Goal: Information Seeking & Learning: Learn about a topic

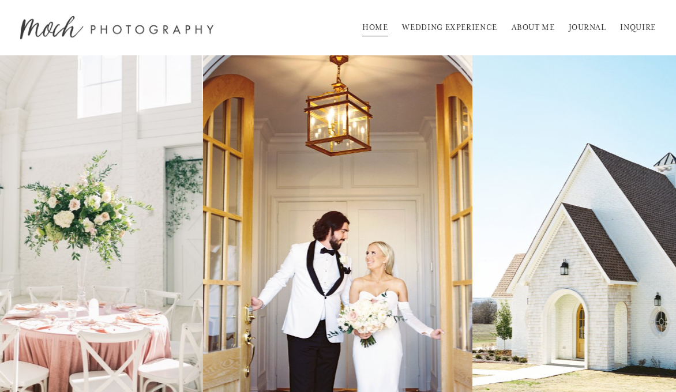
click at [469, 29] on link "WEDDING EXPERIENCE" at bounding box center [449, 27] width 95 height 18
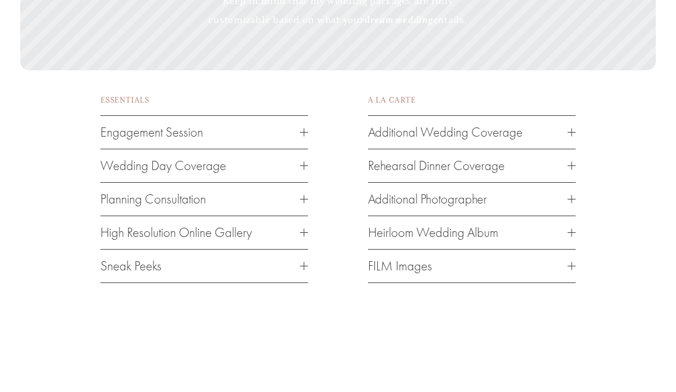
scroll to position [1651, 0]
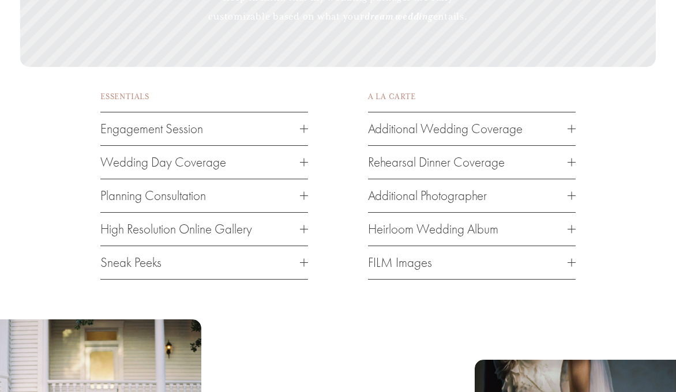
click at [301, 167] on div at bounding box center [304, 163] width 8 height 8
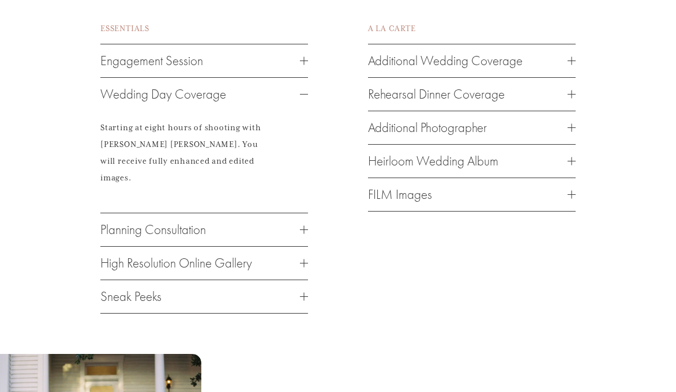
scroll to position [1722, 0]
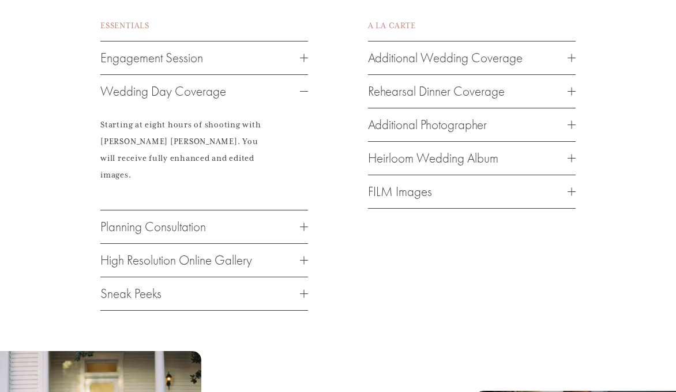
click at [297, 230] on span "Planning Consultation" at bounding box center [200, 227] width 200 height 16
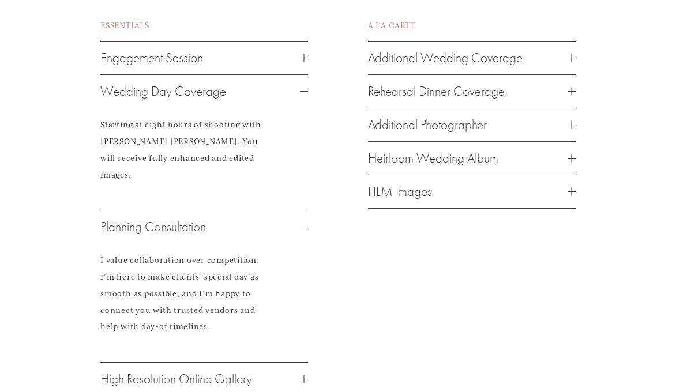
click at [297, 230] on span "Planning Consultation" at bounding box center [200, 227] width 200 height 16
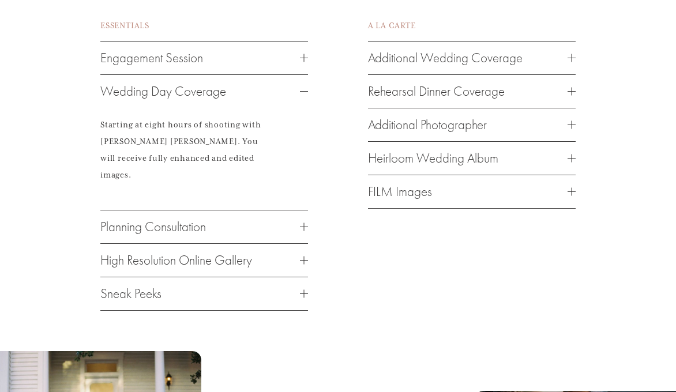
click at [300, 260] on div at bounding box center [304, 261] width 8 height 8
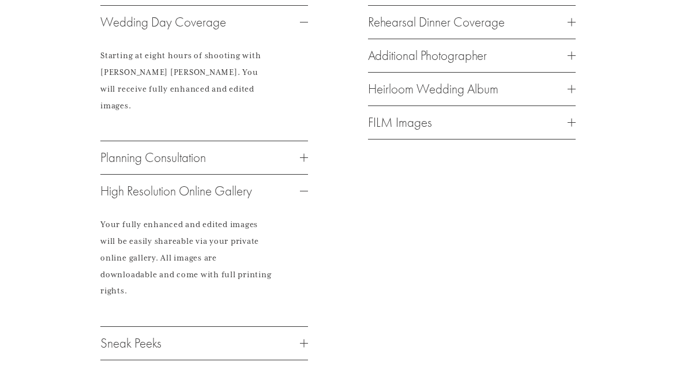
scroll to position [1794, 0]
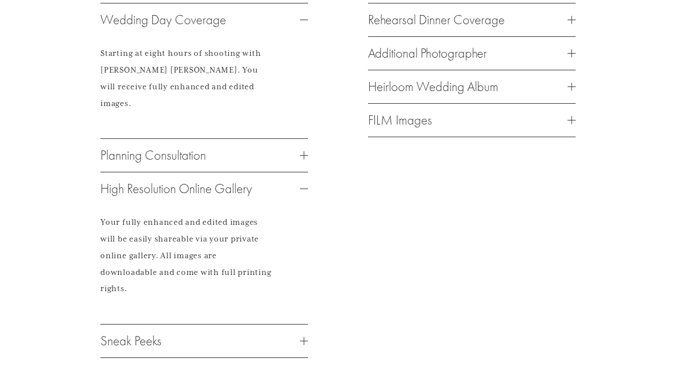
click at [301, 354] on button "Sneak Peeks" at bounding box center [204, 341] width 208 height 33
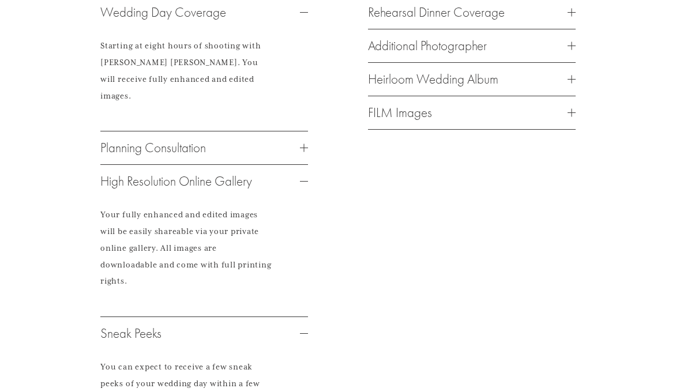
scroll to position [1794, 0]
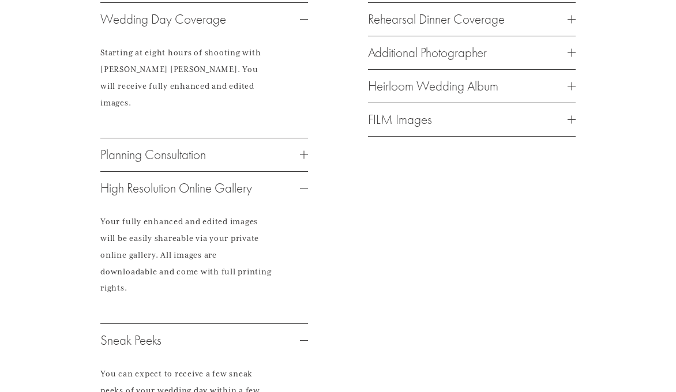
click at [436, 136] on button "FILM Images" at bounding box center [472, 119] width 208 height 33
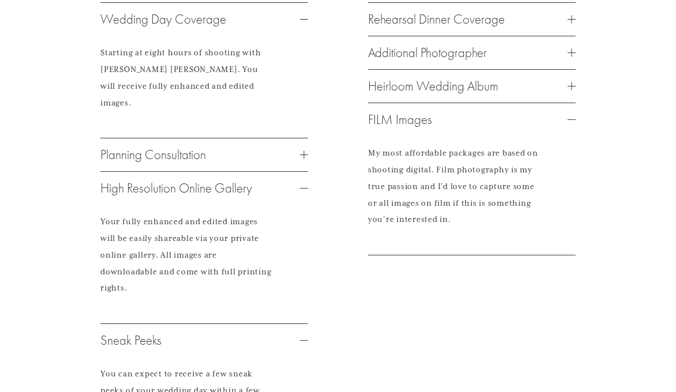
click at [444, 94] on span "Heirloom Wedding Album" at bounding box center [468, 86] width 200 height 16
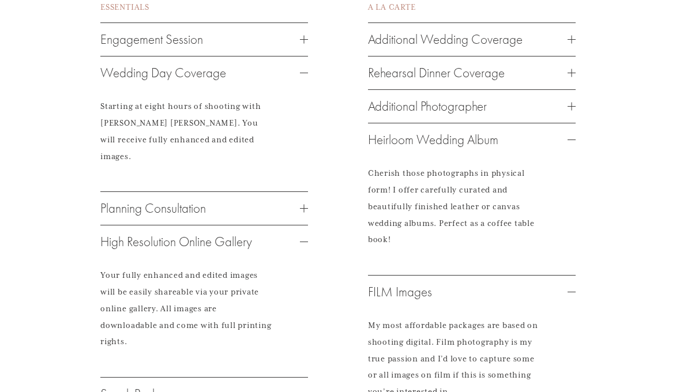
scroll to position [1729, 0]
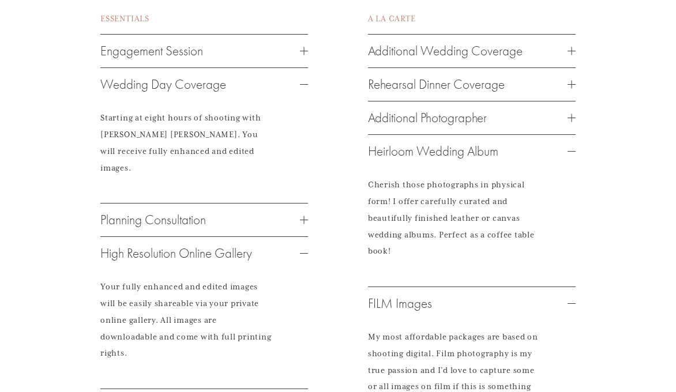
click at [443, 128] on button "Additional Photographer" at bounding box center [472, 118] width 208 height 33
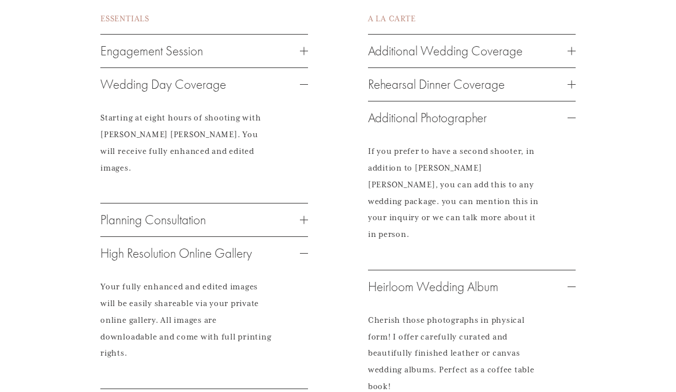
click at [456, 101] on button "Rehearsal Dinner Coverage" at bounding box center [472, 84] width 208 height 33
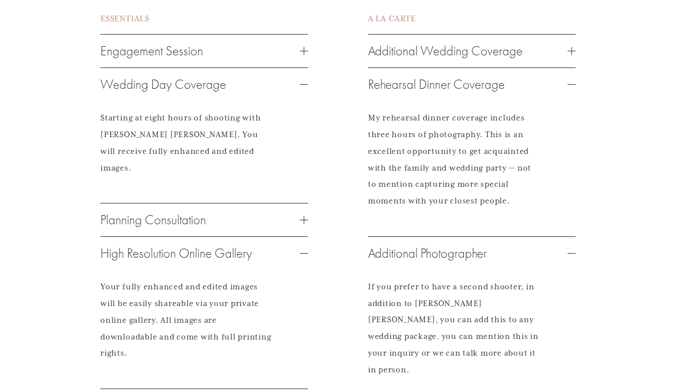
click at [482, 59] on span "Additional Wedding Coverage" at bounding box center [468, 51] width 200 height 16
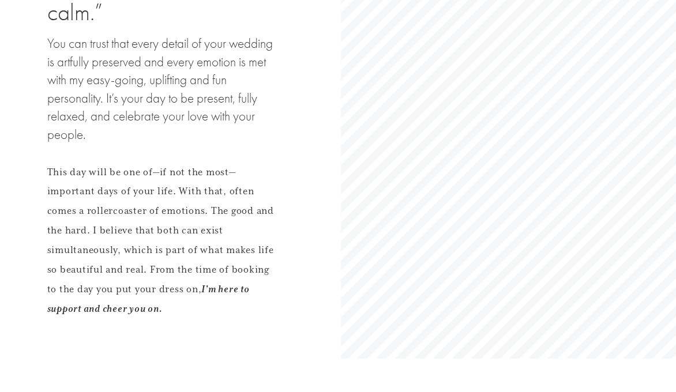
scroll to position [0, 0]
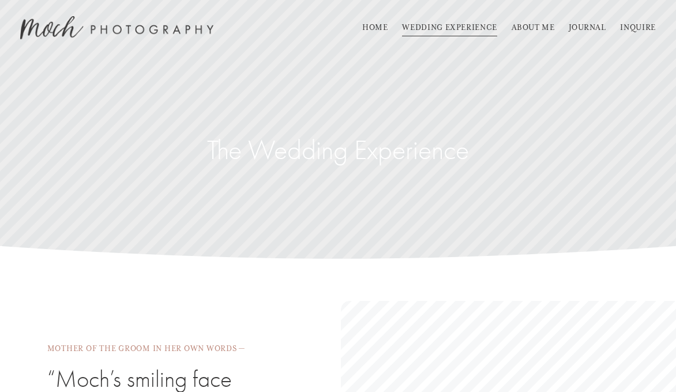
click at [545, 27] on link "ABOUT ME" at bounding box center [533, 27] width 43 height 18
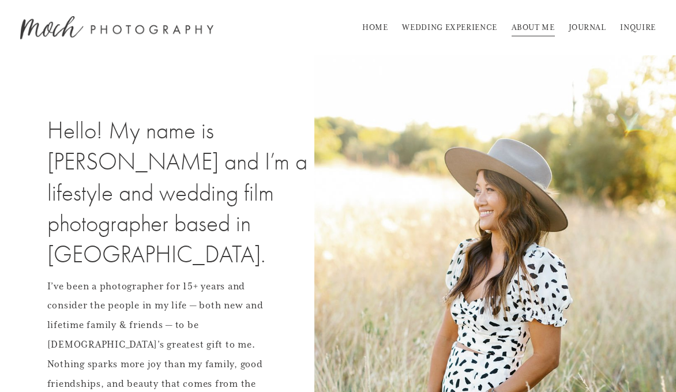
click at [579, 24] on link "JOURNAL" at bounding box center [587, 27] width 37 height 18
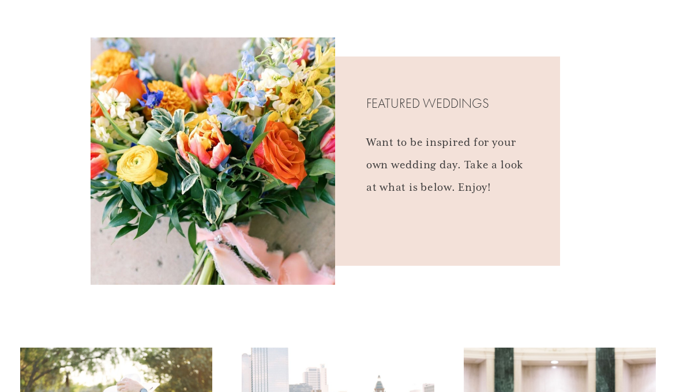
scroll to position [44, 0]
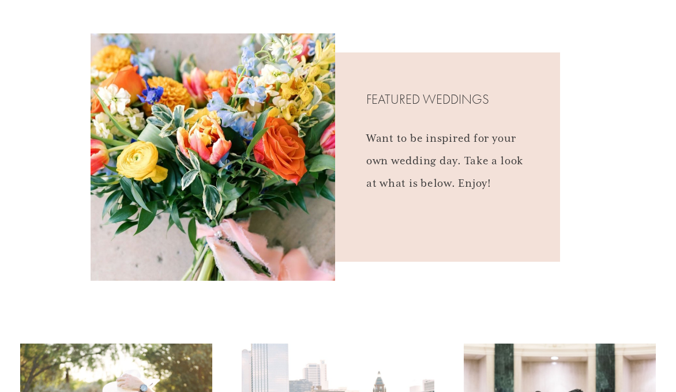
click at [473, 180] on p "Want to be inspired for your own wedding day. Take a look at what is below. Enj…" at bounding box center [450, 162] width 169 height 68
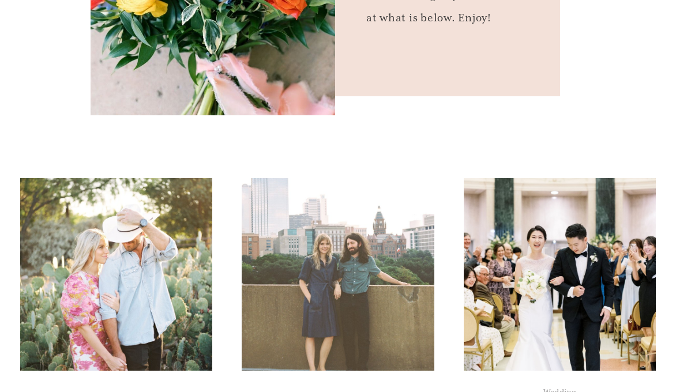
scroll to position [0, 0]
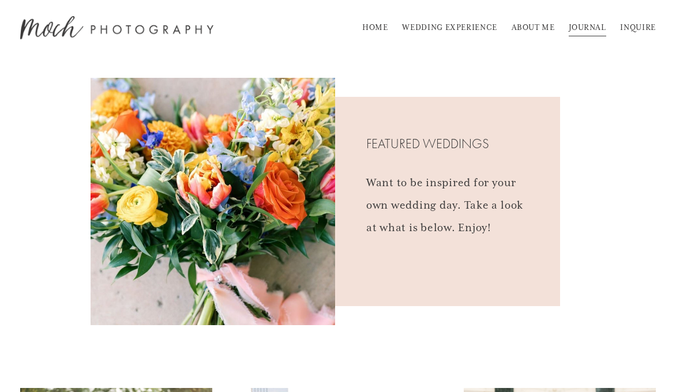
click at [634, 26] on link "INQUIRE" at bounding box center [637, 27] width 35 height 18
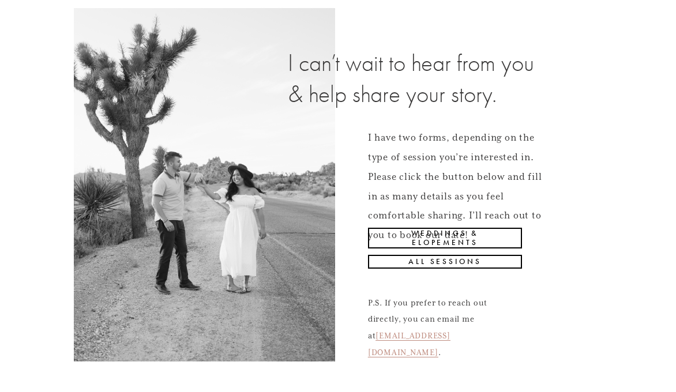
scroll to position [72, 0]
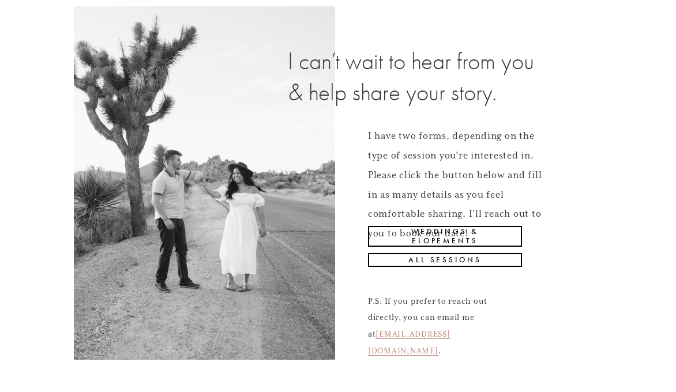
click at [436, 243] on link "Weddings & Elopements" at bounding box center [445, 236] width 154 height 21
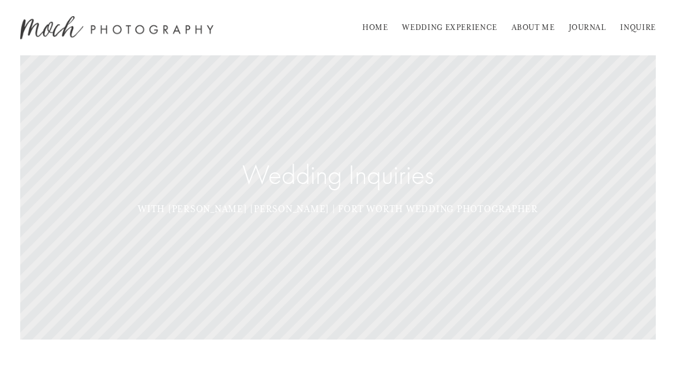
click at [538, 26] on link "ABOUT ME" at bounding box center [533, 27] width 43 height 18
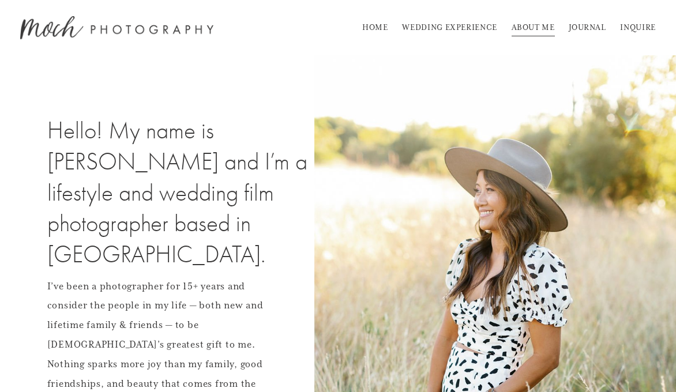
click at [379, 26] on link "HOME" at bounding box center [375, 27] width 26 height 18
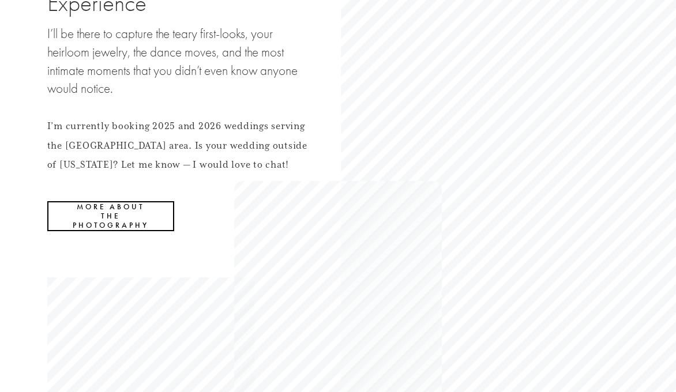
scroll to position [2012, 0]
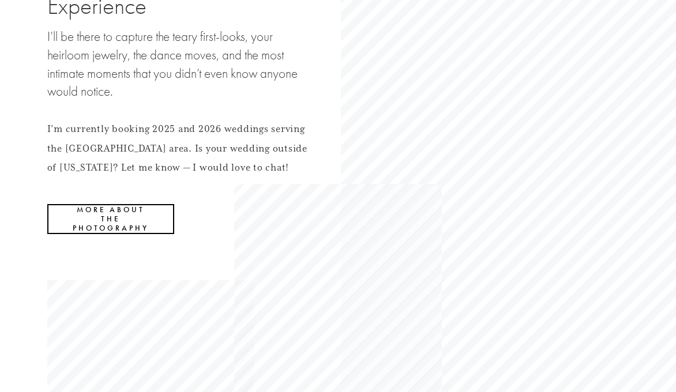
click at [144, 212] on link "MORE ABOUT THE PHOTOGRAPHY" at bounding box center [111, 219] width 128 height 30
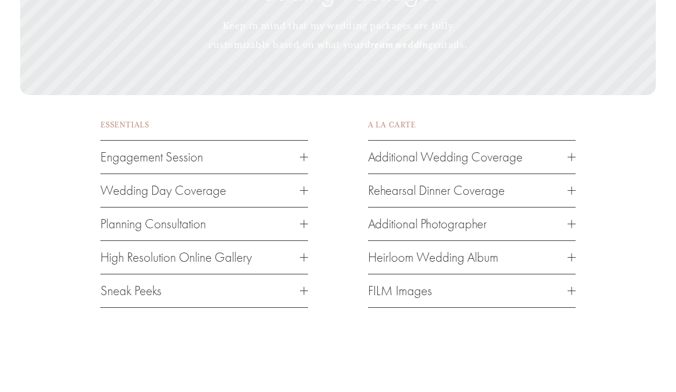
scroll to position [1475, 0]
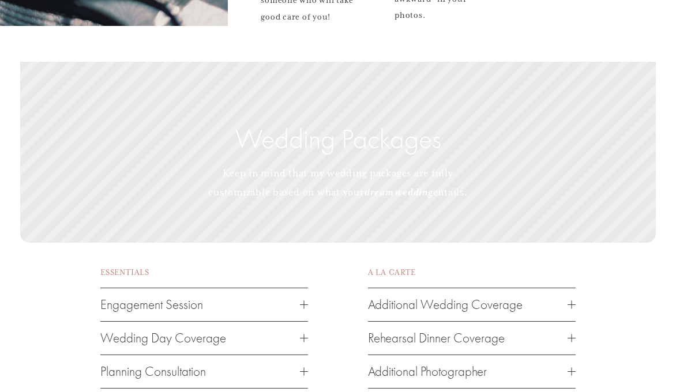
click at [319, 164] on p "Keep in mind that my wedding packages are fully customizable based on what your…" at bounding box center [338, 183] width 261 height 39
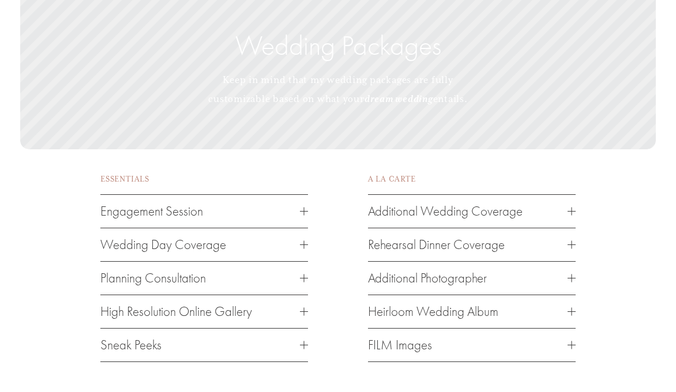
scroll to position [1574, 0]
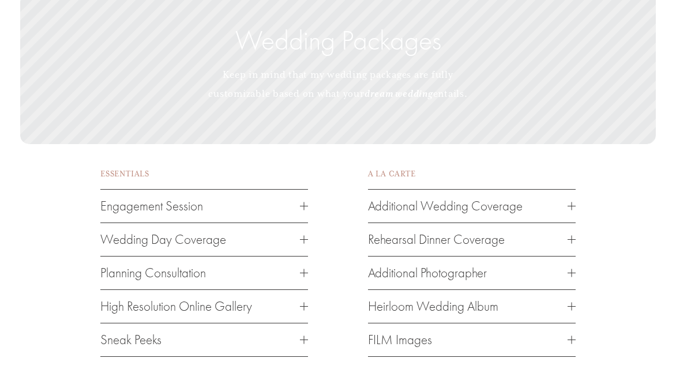
click at [295, 248] on span "Wedding Day Coverage" at bounding box center [200, 240] width 200 height 16
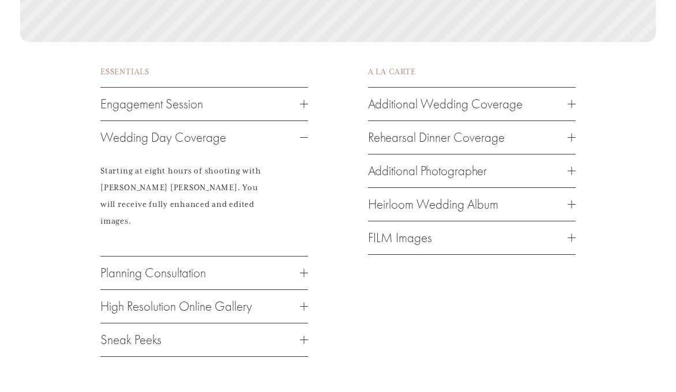
scroll to position [1680, 0]
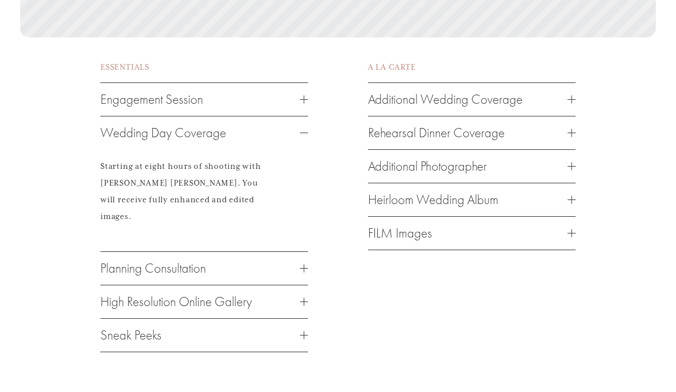
click at [296, 274] on span "Planning Consultation" at bounding box center [200, 269] width 200 height 16
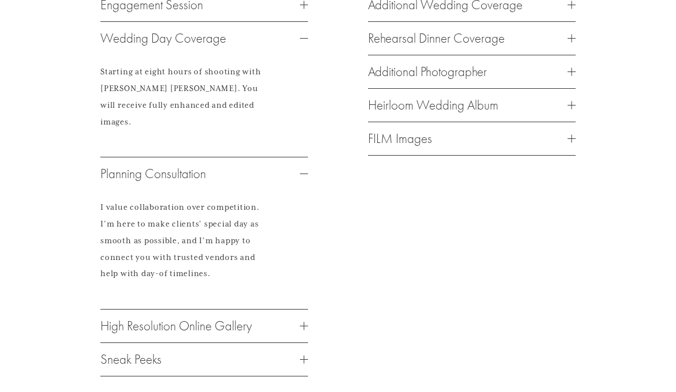
scroll to position [1787, 0]
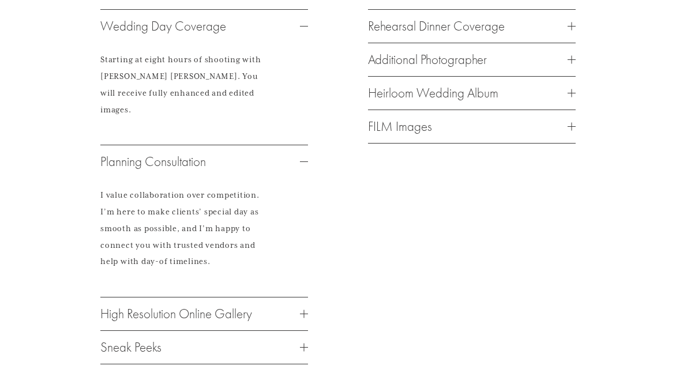
click at [293, 316] on span "High Resolution Online Gallery" at bounding box center [200, 314] width 200 height 16
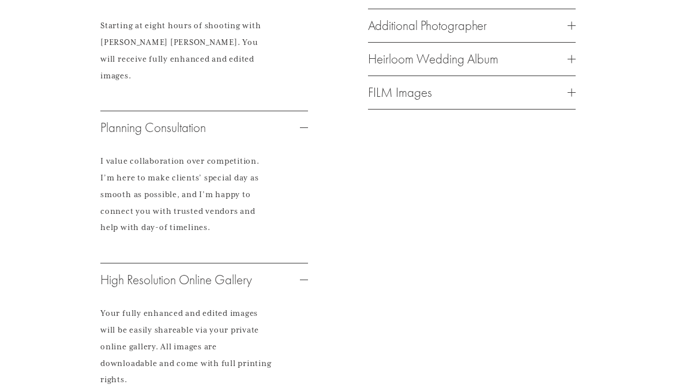
scroll to position [1823, 0]
click at [406, 99] on span "FILM Images" at bounding box center [468, 91] width 200 height 16
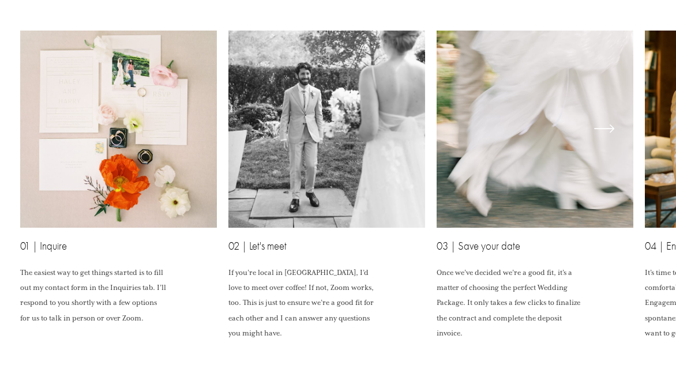
scroll to position [3071, 0]
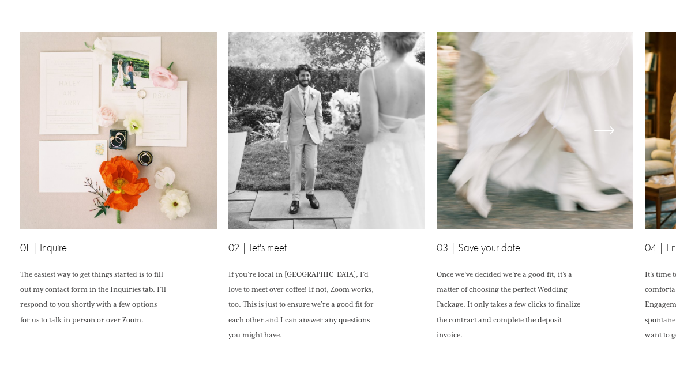
click at [615, 138] on icon "\a \a \a Next\a \a" at bounding box center [604, 130] width 21 height 21
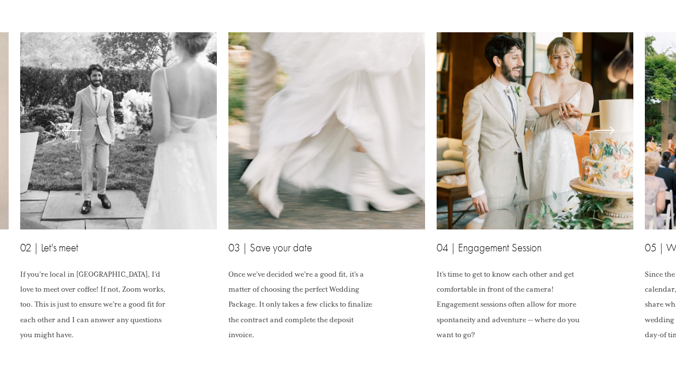
click at [615, 138] on icon "\a \a \a Next\a \a" at bounding box center [604, 130] width 21 height 21
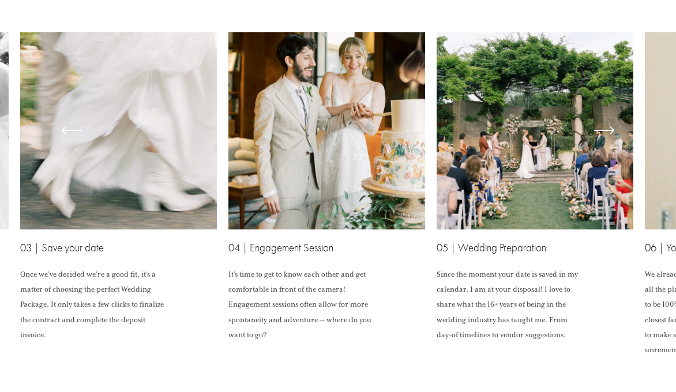
click at [606, 131] on icon "\a \a \a Next\a \a" at bounding box center [604, 130] width 21 height 21
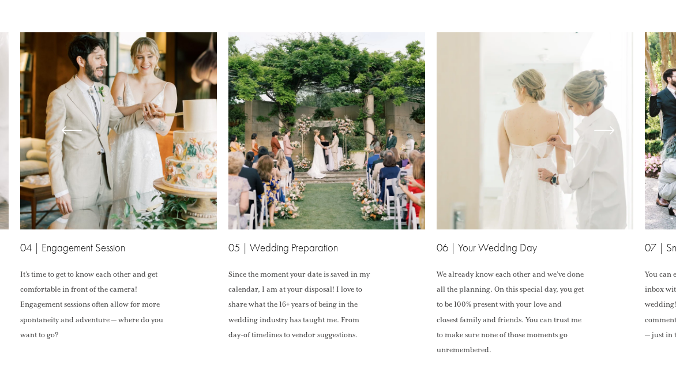
click at [606, 131] on icon "\a \a \a Next\a \a" at bounding box center [604, 130] width 21 height 21
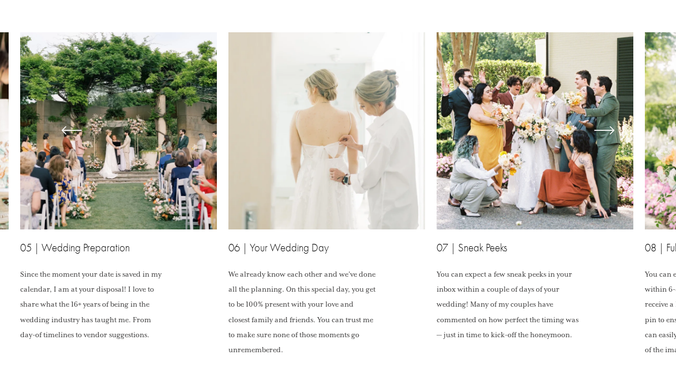
click at [606, 131] on icon "\a \a \a Next\a \a" at bounding box center [604, 130] width 21 height 21
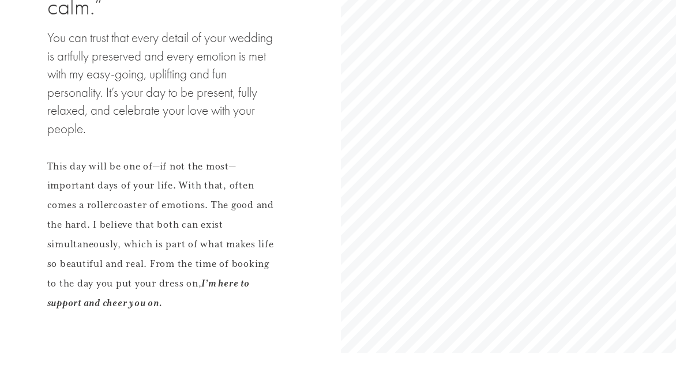
scroll to position [0, 0]
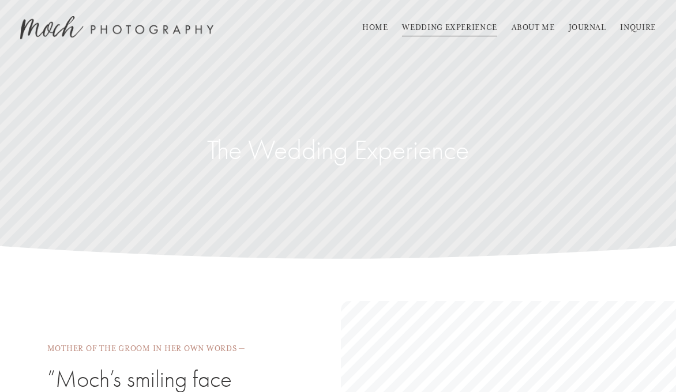
click at [527, 27] on link "ABOUT ME" at bounding box center [533, 27] width 43 height 18
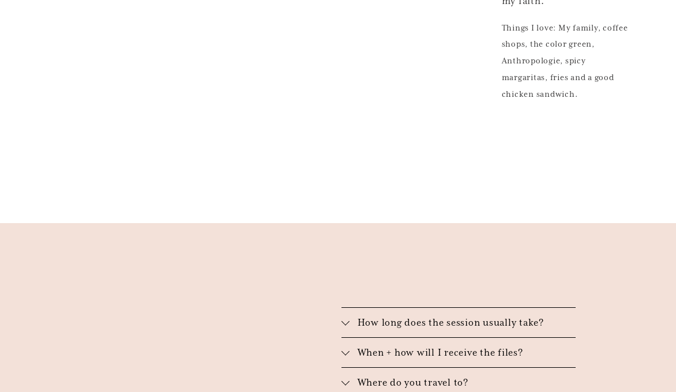
scroll to position [1445, 0]
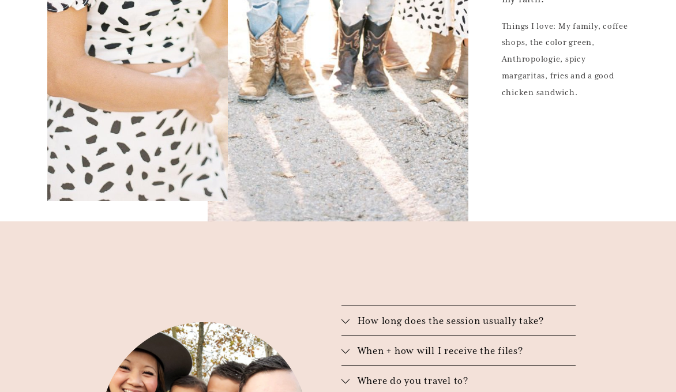
click at [348, 316] on div at bounding box center [346, 320] width 8 height 8
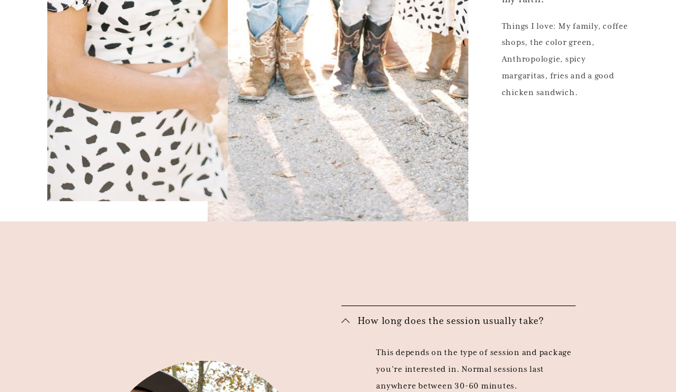
click at [348, 317] on div at bounding box center [346, 321] width 8 height 8
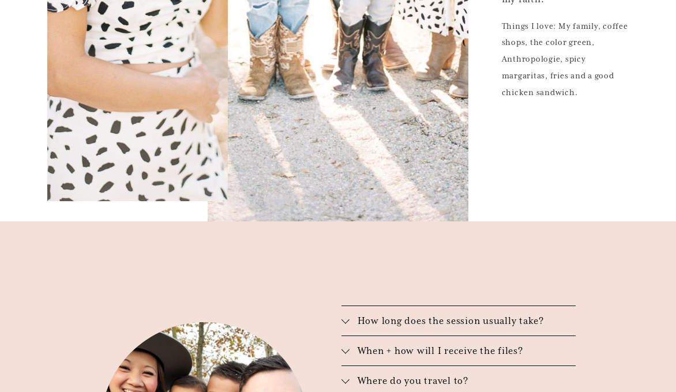
click at [346, 346] on div at bounding box center [346, 350] width 8 height 8
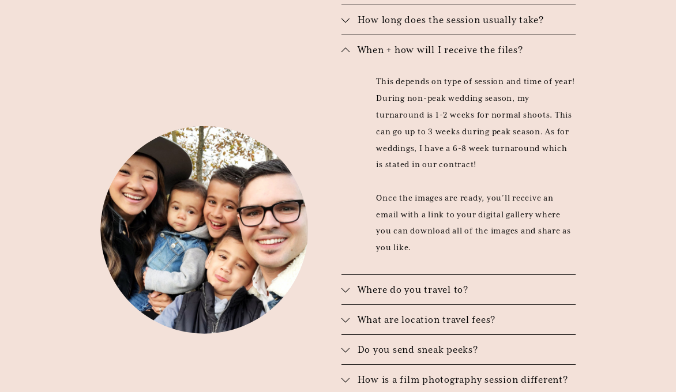
scroll to position [1760, 0]
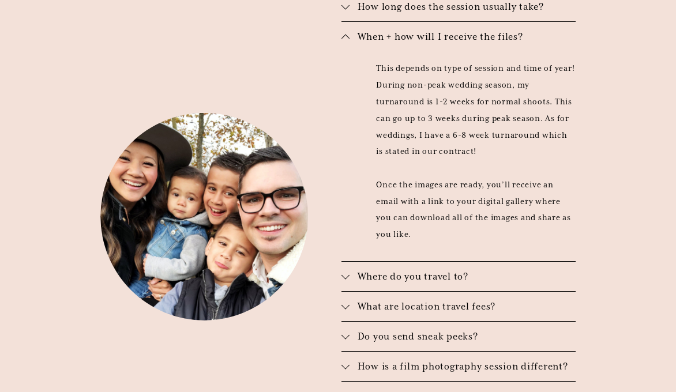
click at [351, 361] on span "How is a film photography session different?" at bounding box center [463, 367] width 226 height 12
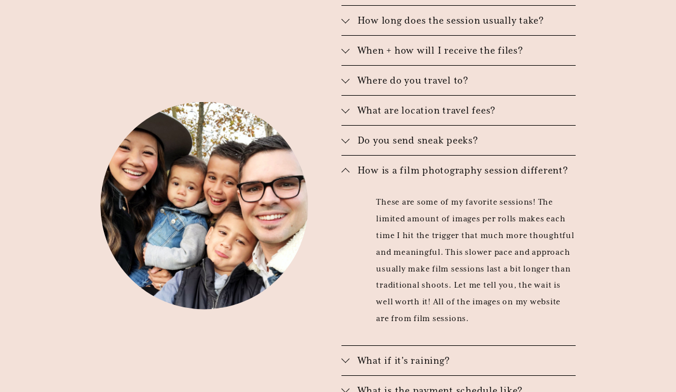
scroll to position [1748, 0]
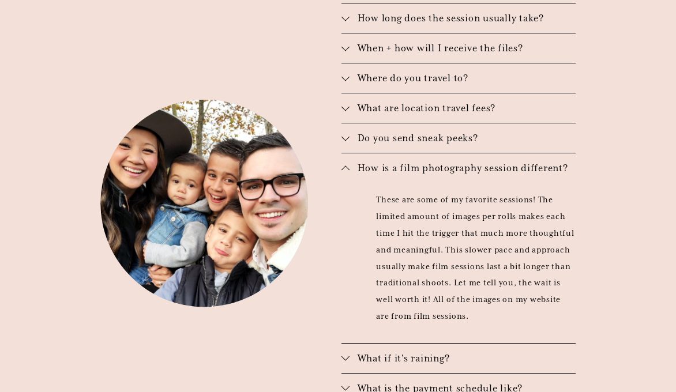
click at [345, 353] on div at bounding box center [346, 357] width 8 height 8
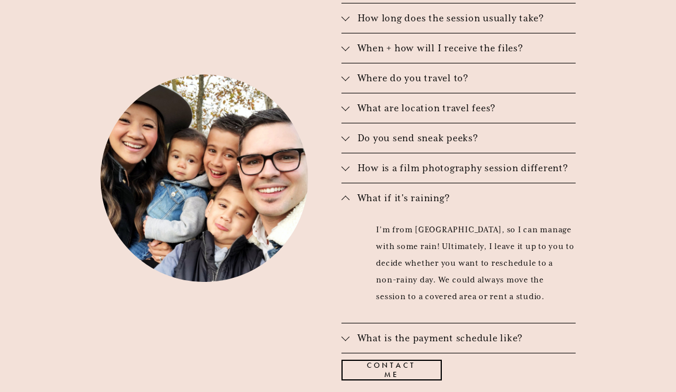
click at [347, 335] on div at bounding box center [346, 339] width 8 height 8
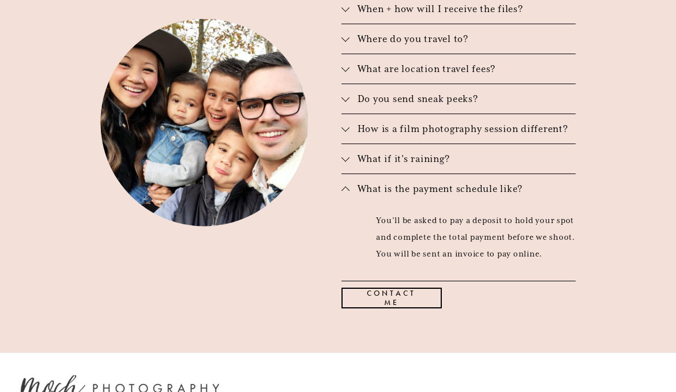
scroll to position [1795, 0]
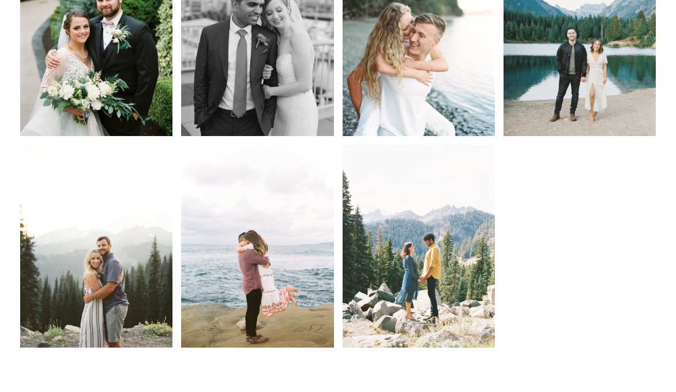
scroll to position [305, 0]
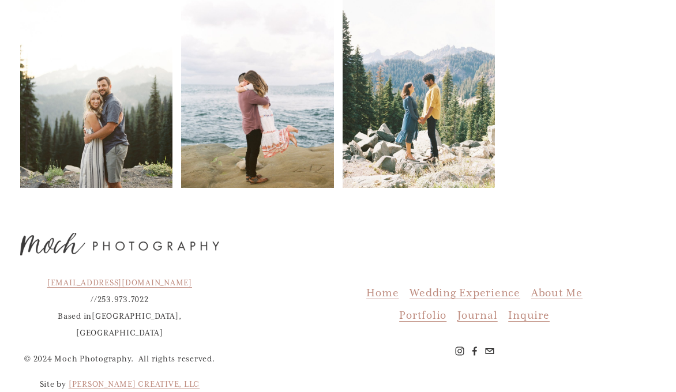
click at [424, 313] on span "Portfolio" at bounding box center [422, 315] width 47 height 13
